Goal: Find contact information: Find contact information

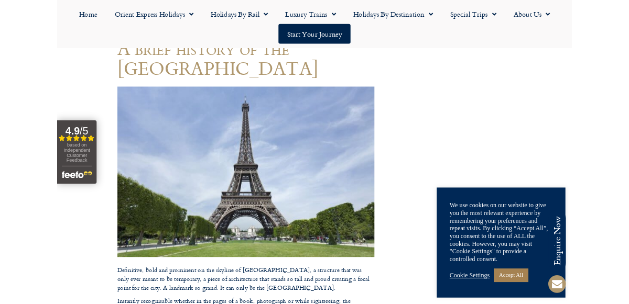
scroll to position [110, 0]
